Goal: Task Accomplishment & Management: Complete application form

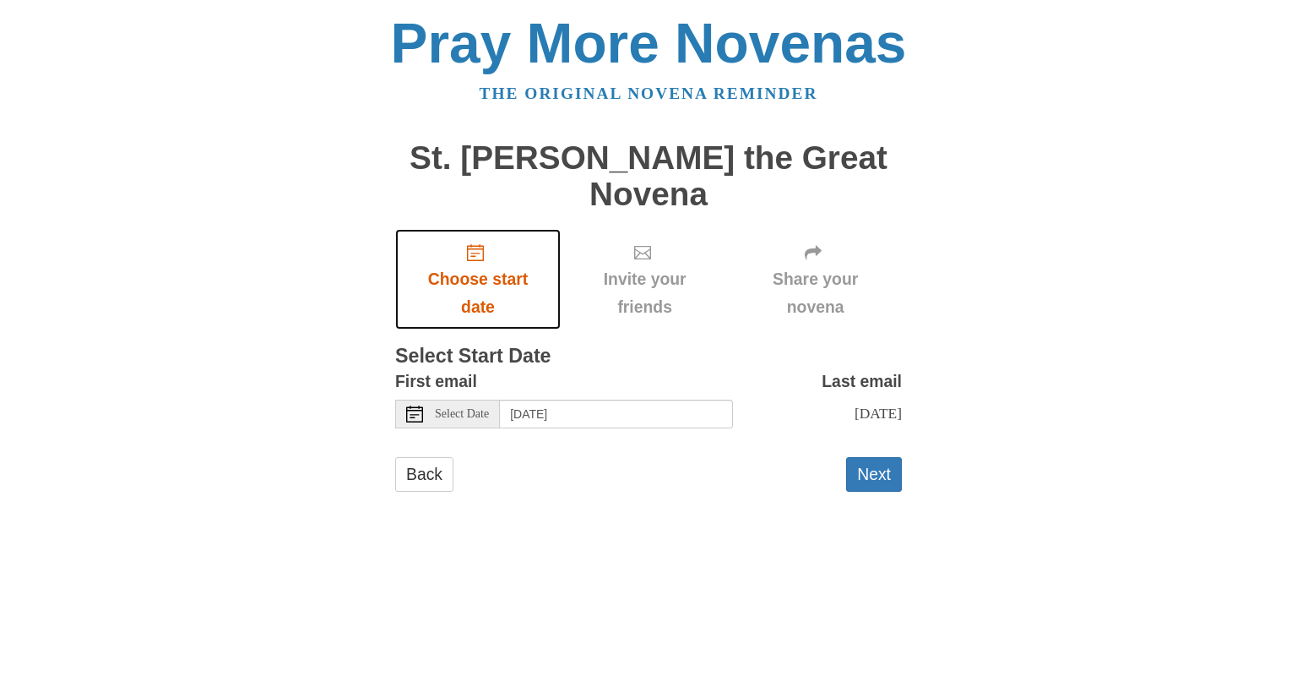
click at [476, 244] on use "Choose start date" at bounding box center [475, 252] width 17 height 17
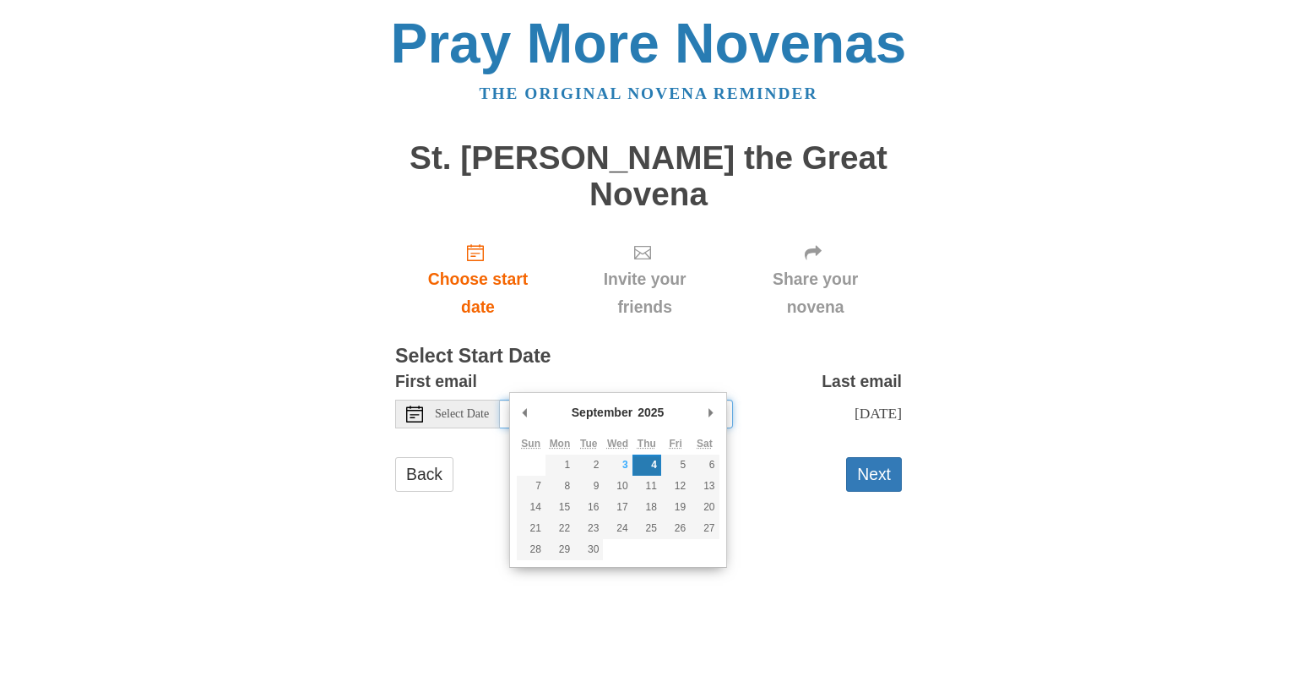
click at [681, 399] on input "Thursday, September 4th" at bounding box center [616, 413] width 233 height 29
type input "Wednesday, September 3rd"
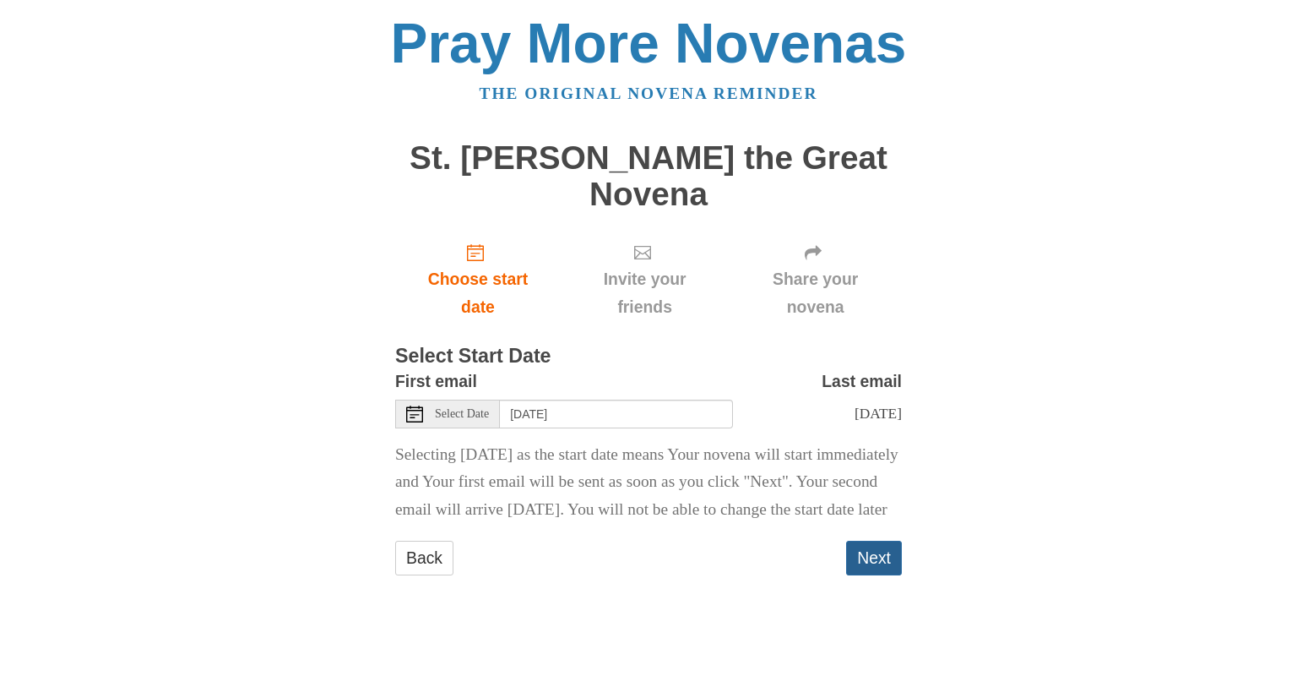
click at [875, 546] on button "Next" at bounding box center [874, 557] width 56 height 35
